Goal: Information Seeking & Learning: Learn about a topic

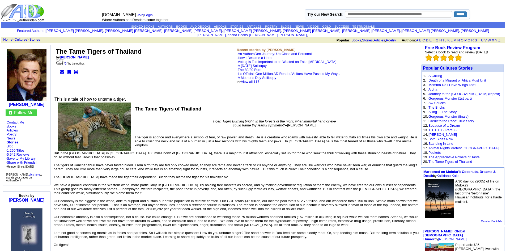
click at [131, 49] on font "The Tame Tigers of Thailand" at bounding box center [99, 51] width 86 height 7
drag, startPoint x: 135, startPoint y: 52, endPoint x: 57, endPoint y: 47, distance: 79.0
click at [57, 47] on td "The Tame Tigers of Thailand by E D Phillips Saturday, June 16, 2012 Rated " G "…" at bounding box center [145, 65] width 181 height 37
copy font "The Tame Tigers of Thailan"
